Goal: Information Seeking & Learning: Stay updated

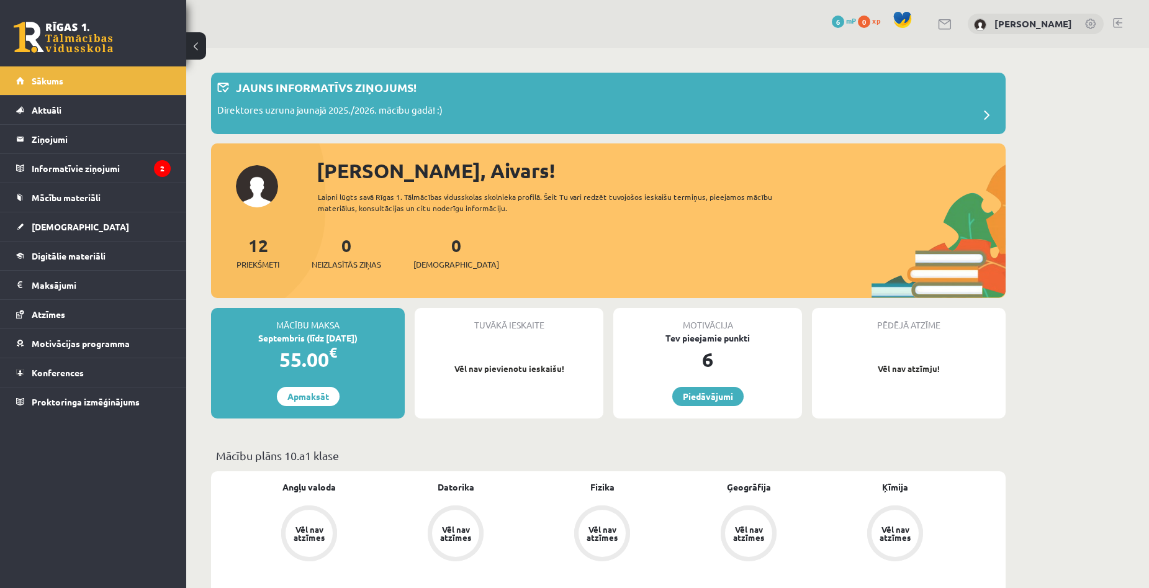
scroll to position [931, 0]
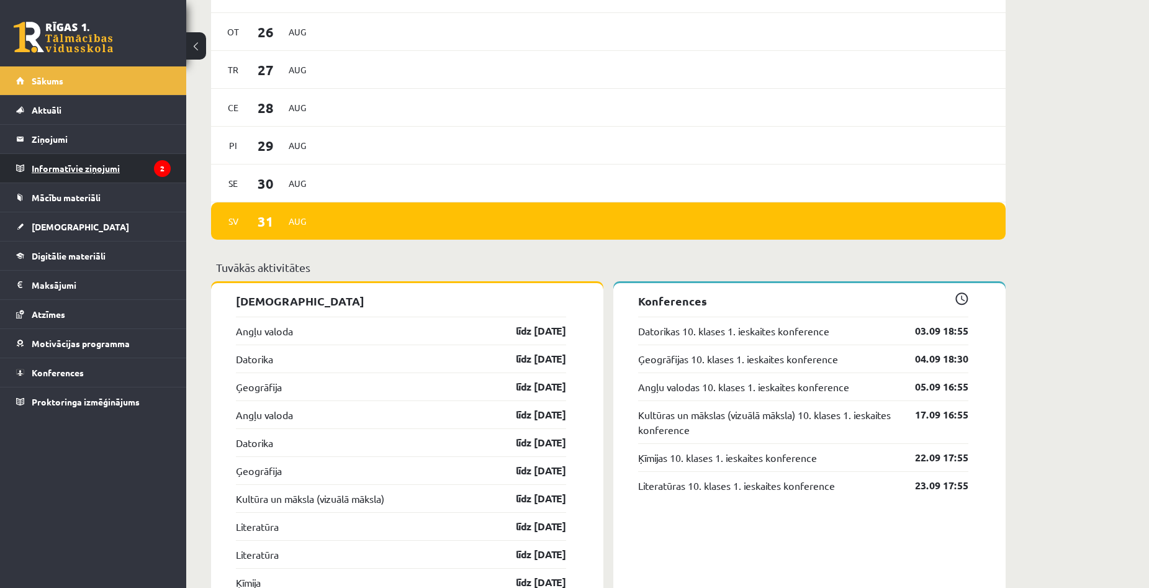
click at [109, 155] on legend "Informatīvie ziņojumi 2" at bounding box center [101, 168] width 139 height 29
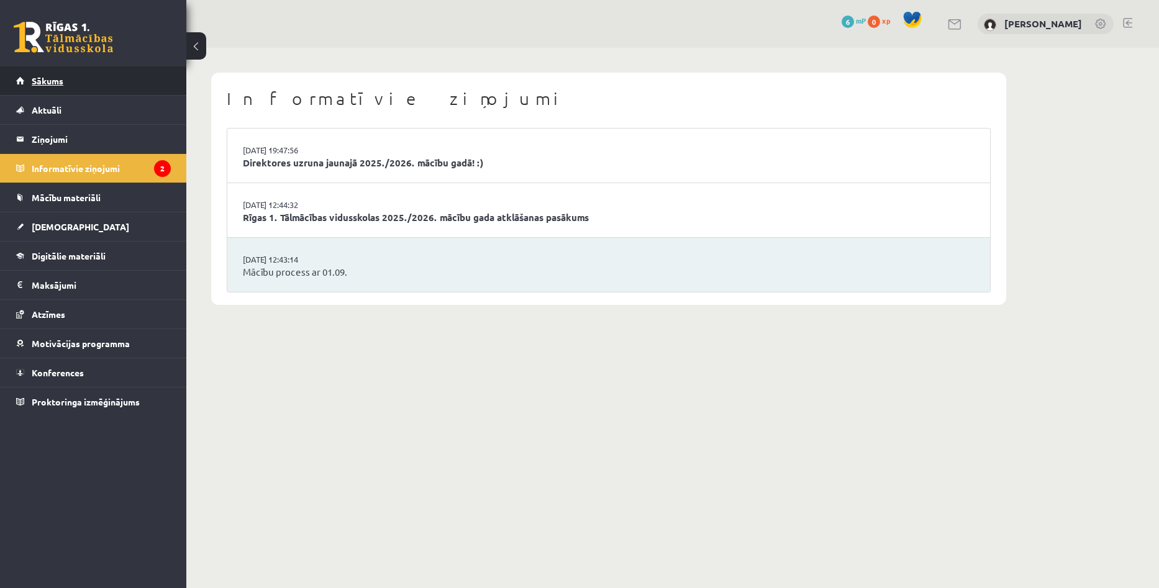
click at [60, 76] on span "Sākums" at bounding box center [48, 80] width 32 height 11
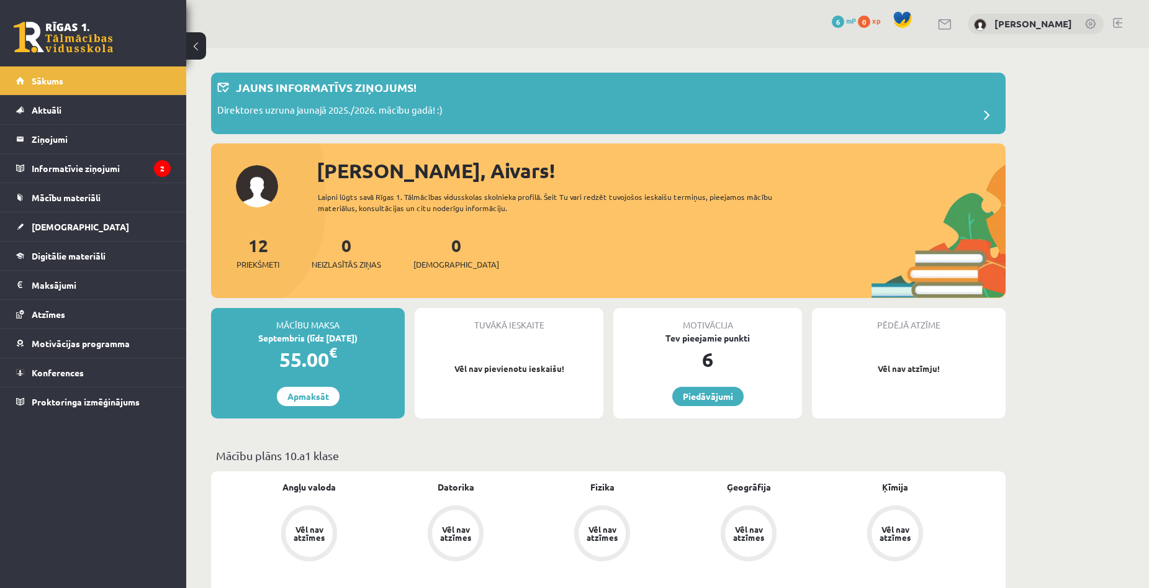
drag, startPoint x: 1049, startPoint y: 166, endPoint x: 1040, endPoint y: 97, distance: 68.9
click at [85, 169] on legend "Informatīvie ziņojumi 2" at bounding box center [101, 168] width 139 height 29
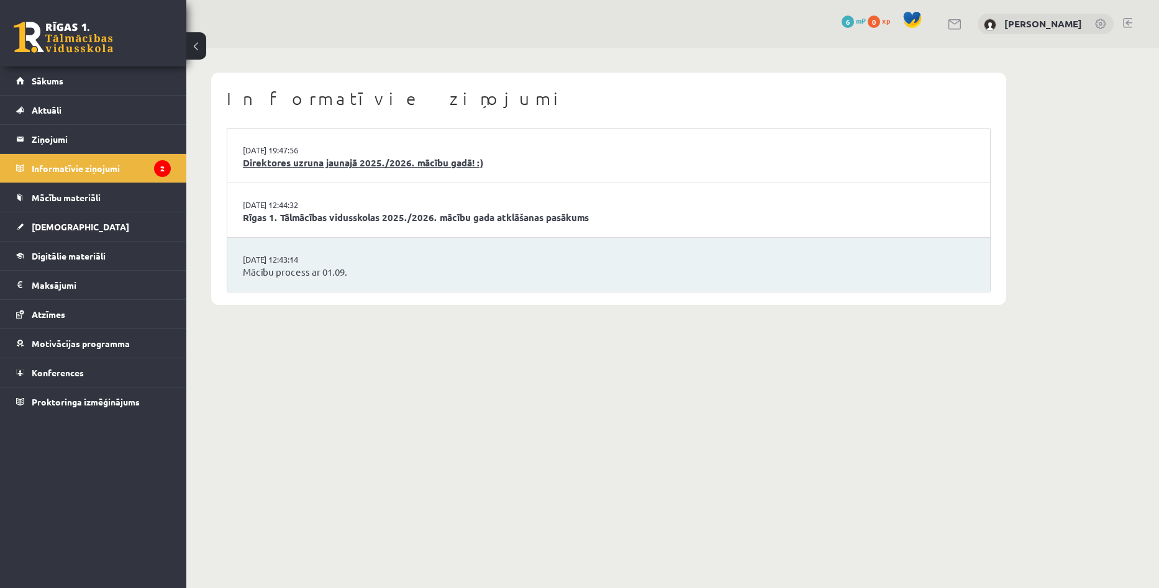
click at [350, 162] on link "Direktores uzruna jaunajā 2025./2026. mācību gadā! :)" at bounding box center [608, 163] width 731 height 14
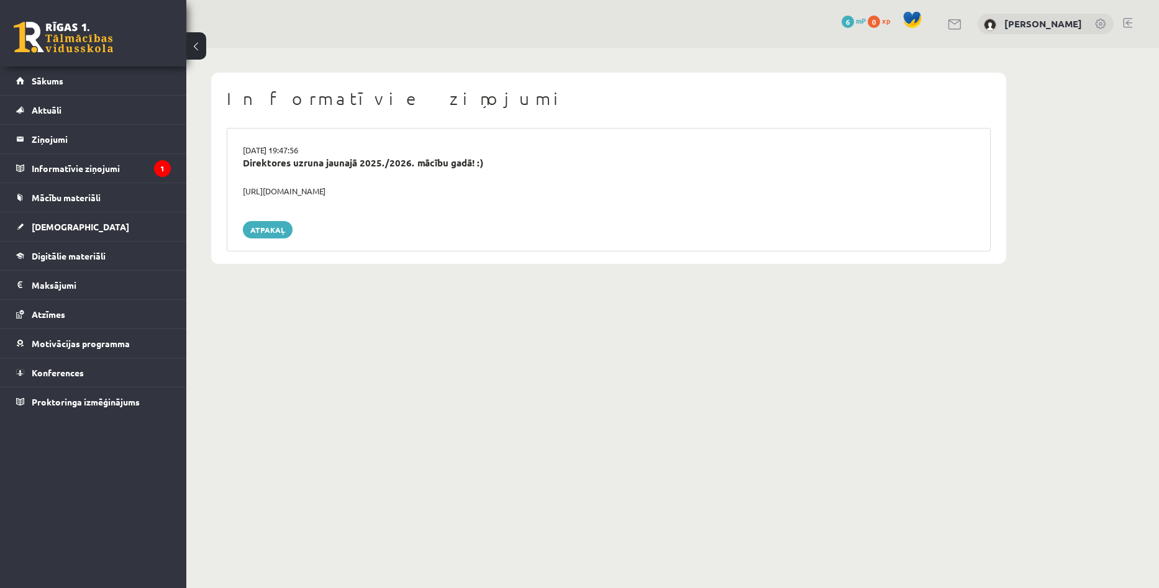
copy div "https://youtube.com/shorts/lM8RsWyzCn4"
drag, startPoint x: 245, startPoint y: 190, endPoint x: 400, endPoint y: 194, distance: 155.3
click at [400, 194] on div "https://youtube.com/shorts/lM8RsWyzCn4" at bounding box center [608, 191] width 750 height 12
click at [257, 227] on link "Atpakaļ" at bounding box center [268, 229] width 50 height 17
click at [279, 230] on link "Atpakaļ" at bounding box center [268, 229] width 50 height 17
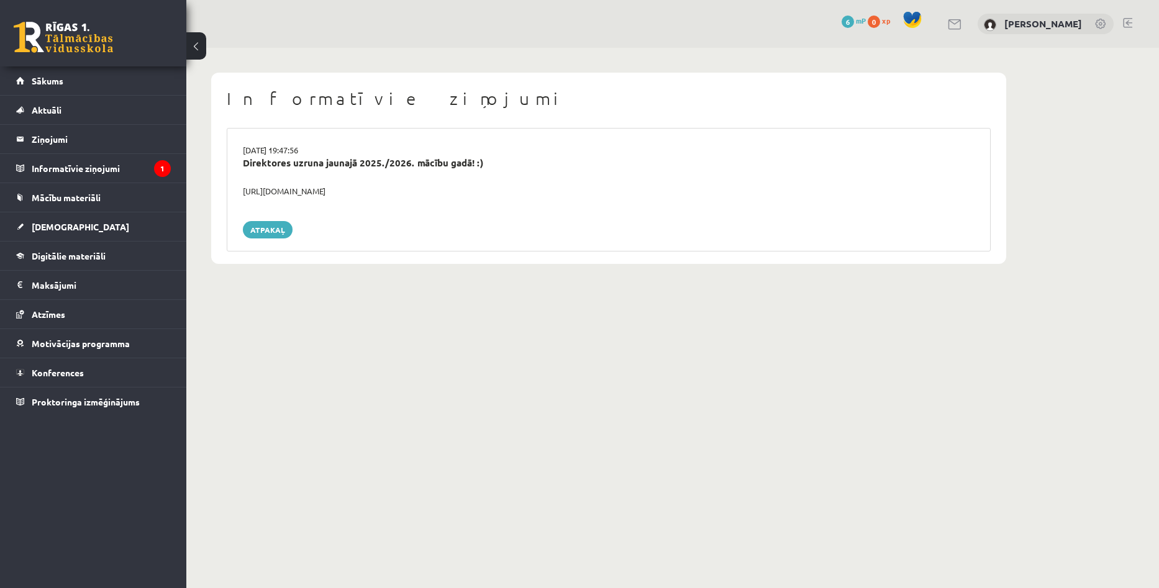
drag, startPoint x: 1075, startPoint y: 309, endPoint x: 1064, endPoint y: 305, distance: 11.2
click at [1075, 309] on body "0 Dāvanas 6 mP 0 xp Aivars Brālis Sākums Aktuāli Kā mācīties eSKOLĀ Kontakti No…" at bounding box center [579, 294] width 1159 height 588
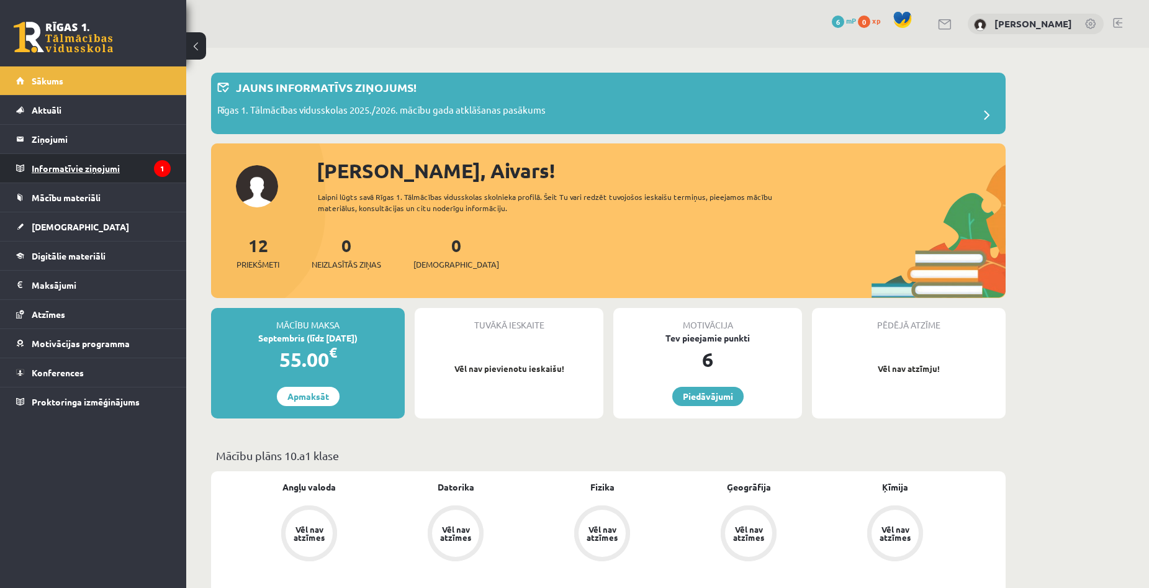
click at [89, 178] on legend "Informatīvie ziņojumi 1" at bounding box center [101, 168] width 139 height 29
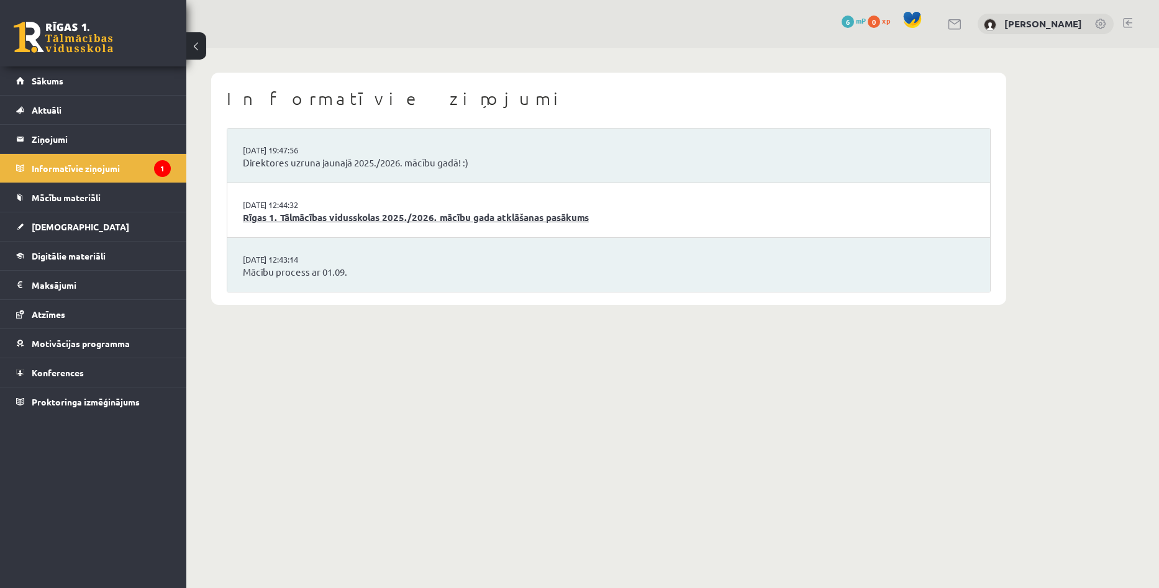
click at [340, 210] on link "Rīgas 1. Tālmācības vidusskolas 2025./2026. mācību gada atklāšanas pasākums" at bounding box center [608, 217] width 731 height 14
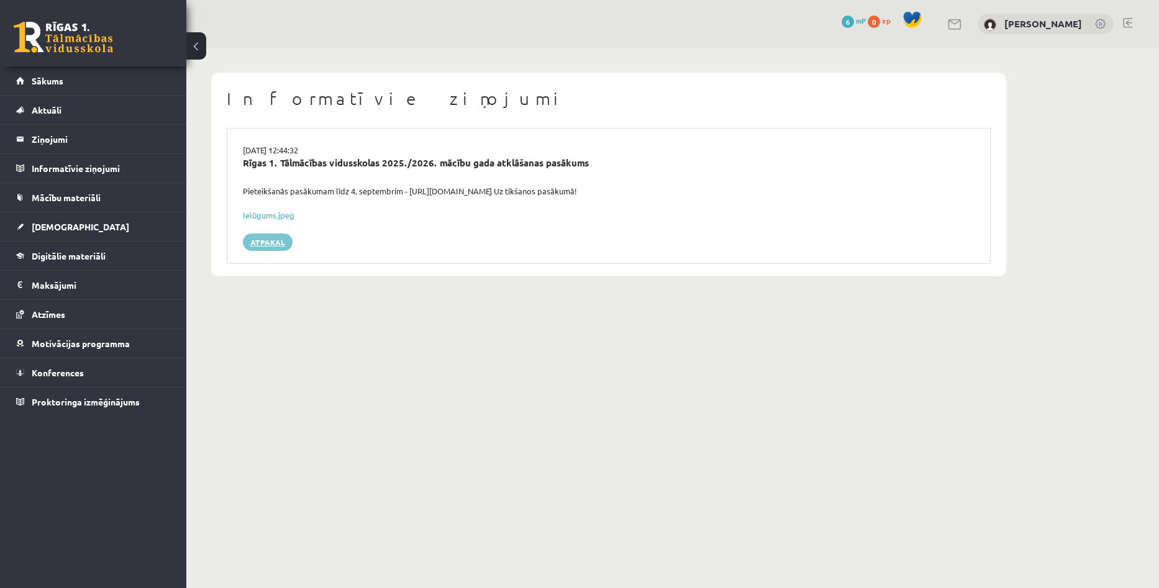
click at [271, 240] on link "Atpakaļ" at bounding box center [268, 241] width 50 height 17
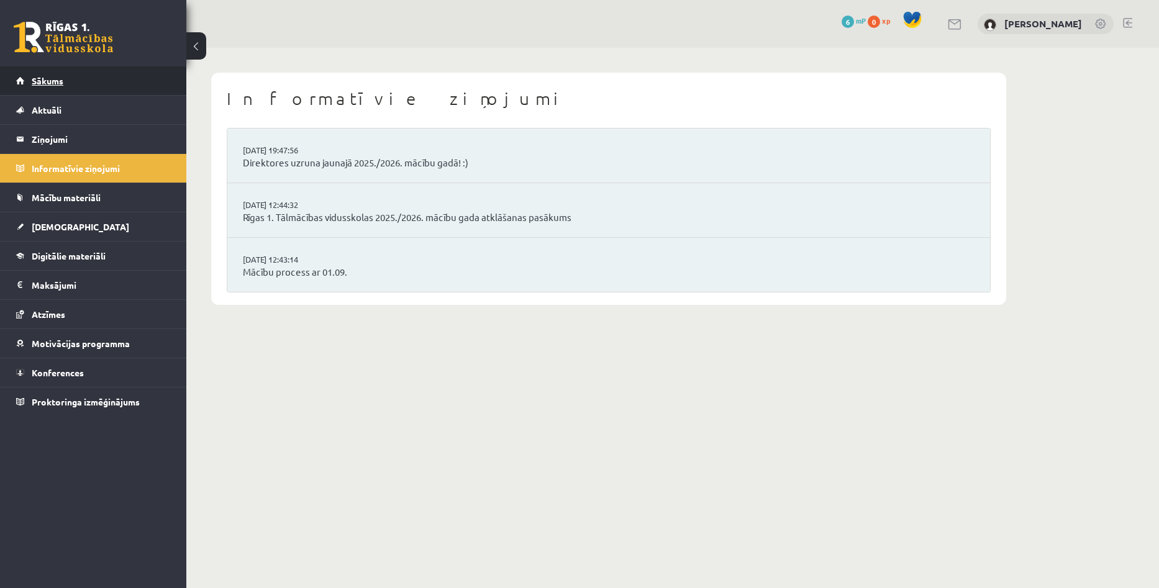
click at [34, 76] on span "Sākums" at bounding box center [48, 80] width 32 height 11
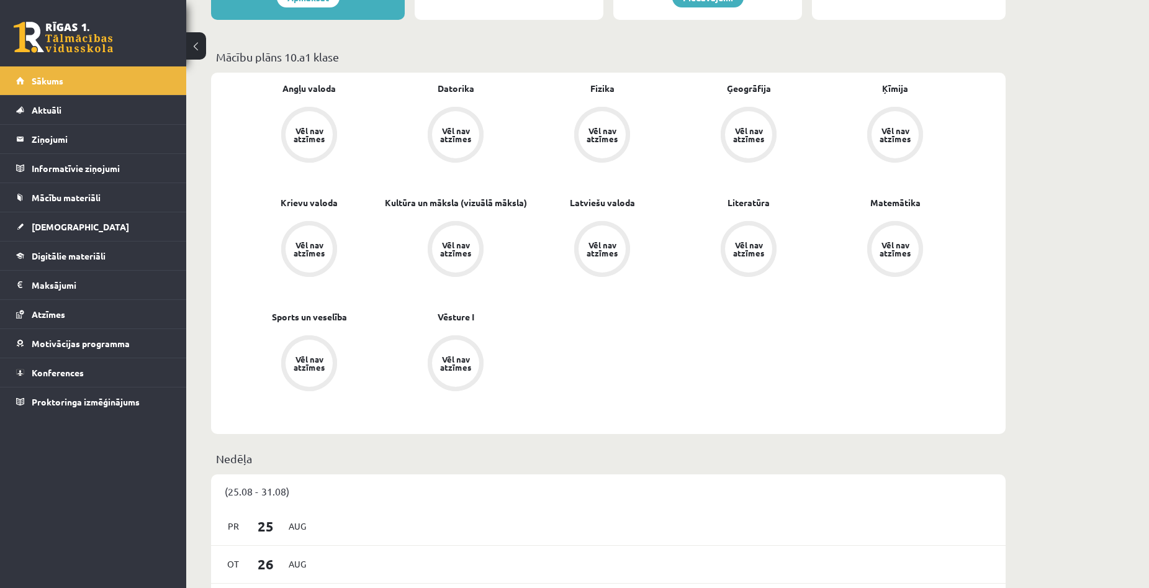
scroll to position [62, 0]
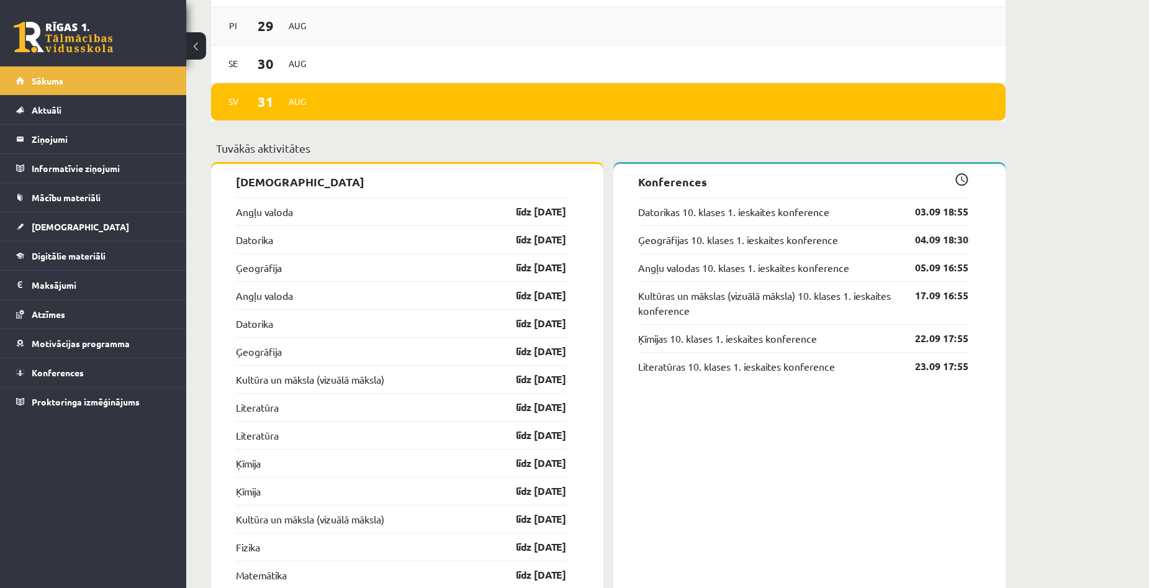
scroll to position [993, 0]
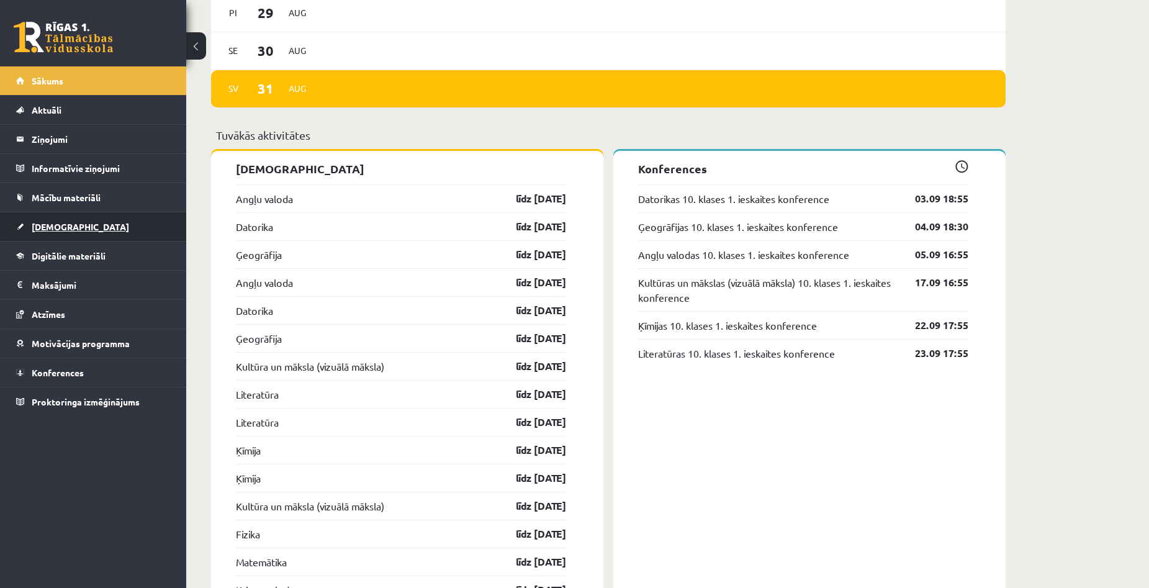
click at [60, 232] on link "[DEMOGRAPHIC_DATA]" at bounding box center [93, 226] width 155 height 29
